Goal: Ask a question

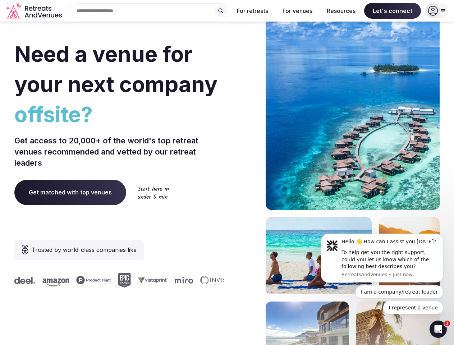
click at [227, 173] on div "Need a venue for your next company offsite? Get access to 20,000+ of the world'…" at bounding box center [227, 215] width 426 height 433
click at [150, 11] on div "Search Popular Destinations [GEOGRAPHIC_DATA], [GEOGRAPHIC_DATA] [GEOGRAPHIC_DA…" at bounding box center [147, 10] width 164 height 15
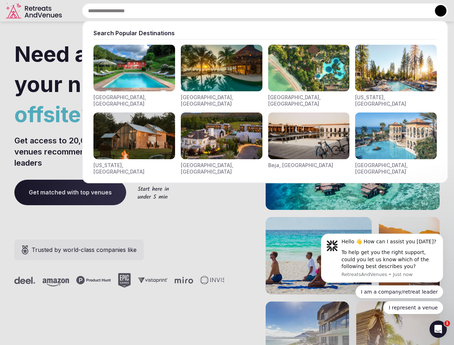
click at [221, 11] on input "text" at bounding box center [265, 10] width 367 height 15
click at [253, 11] on input "text" at bounding box center [265, 10] width 367 height 15
click at [297, 11] on input "text" at bounding box center [265, 10] width 367 height 15
click at [341, 11] on input "text" at bounding box center [265, 10] width 367 height 15
click at [393, 11] on input "text" at bounding box center [265, 10] width 367 height 15
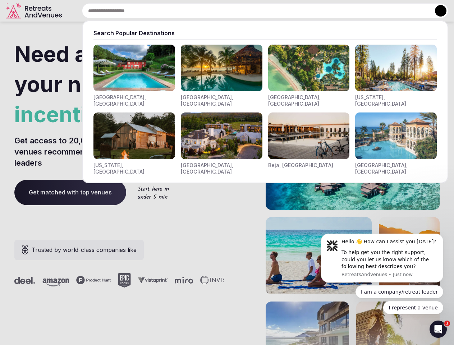
click at [437, 11] on button at bounding box center [441, 11] width 12 height 12
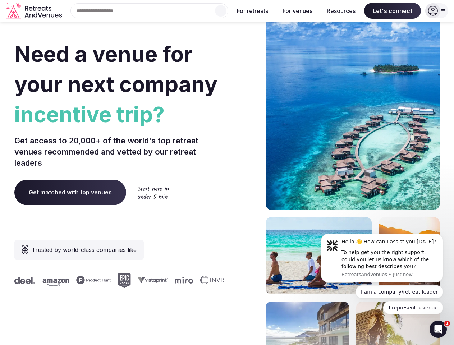
click at [382, 258] on div "To help get you the right support, could you let us know which of the following…" at bounding box center [390, 259] width 96 height 21
